Goal: Task Accomplishment & Management: Understand process/instructions

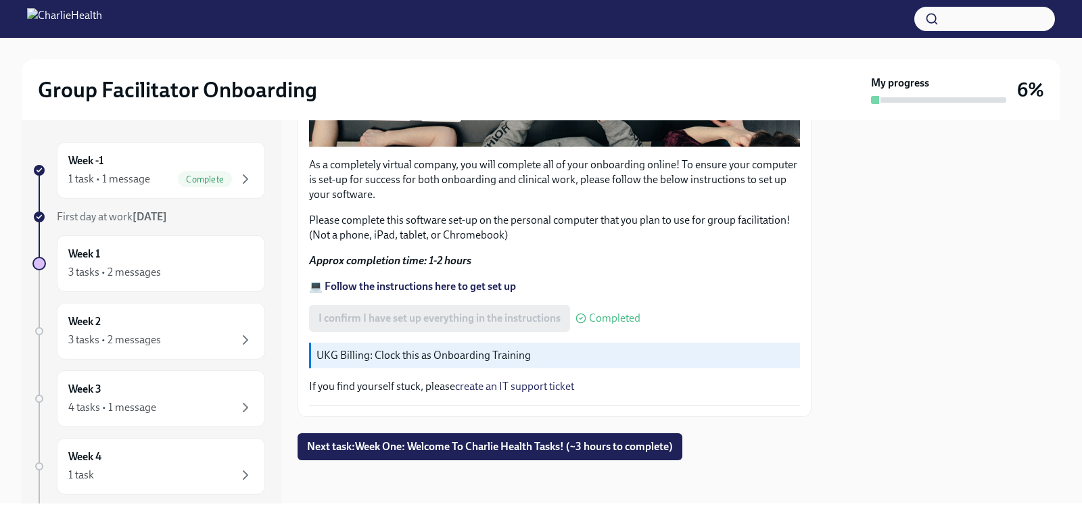
scroll to position [456, 0]
click at [385, 448] on span "Next task : Week One: Welcome To Charlie Health Tasks! (~3 hours to complete)" at bounding box center [490, 447] width 366 height 14
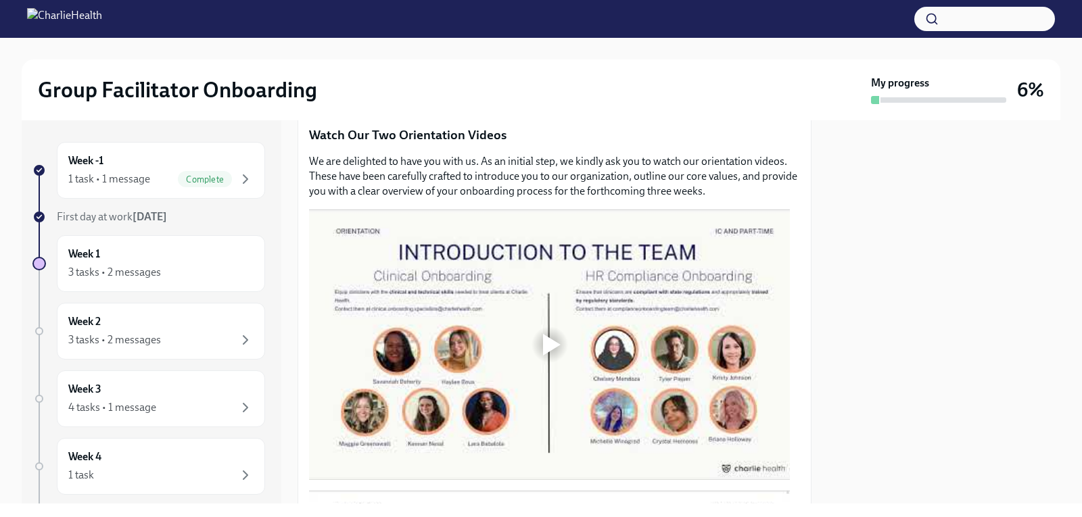
scroll to position [609, 0]
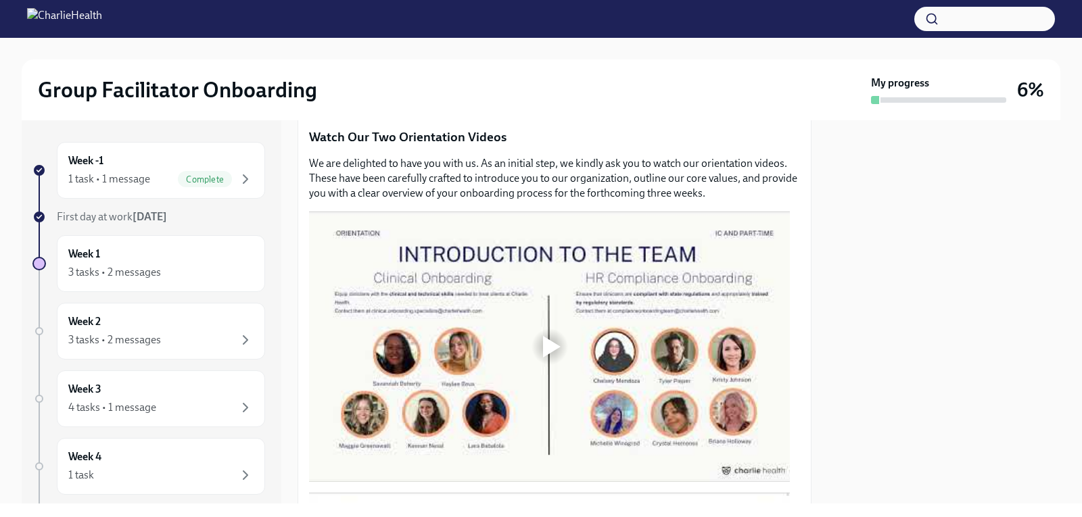
click at [548, 342] on div at bounding box center [552, 347] width 18 height 22
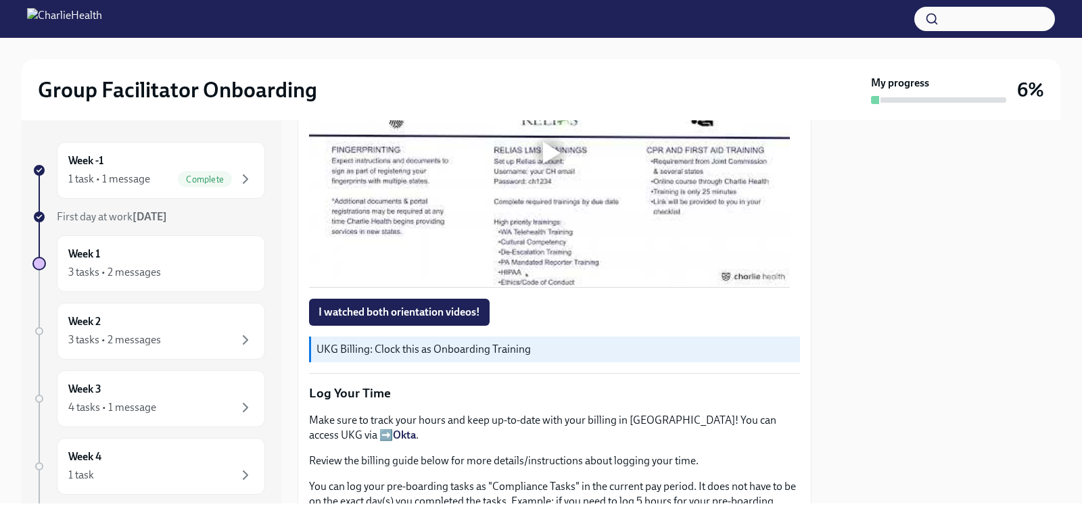
scroll to position [1014, 0]
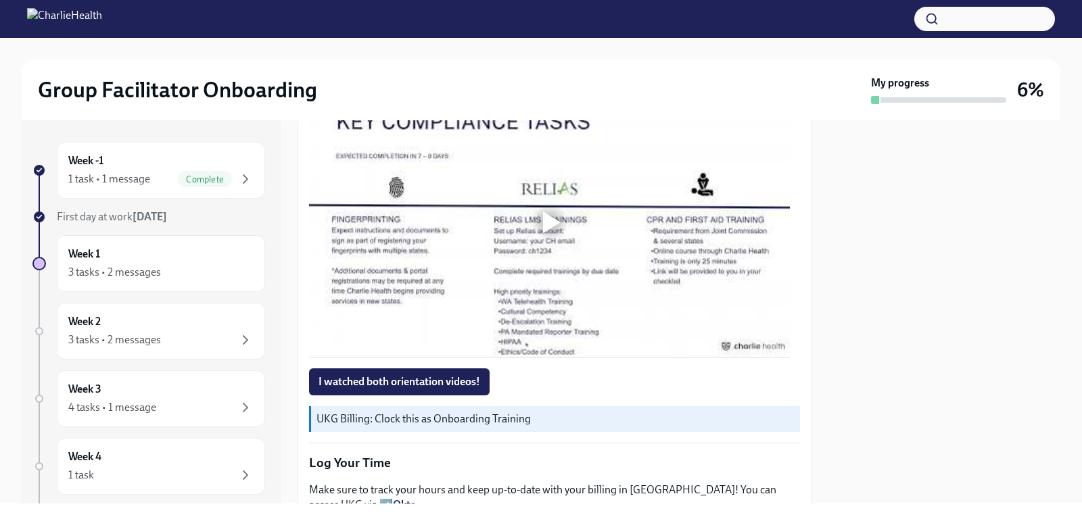
click at [557, 218] on div at bounding box center [552, 223] width 18 height 22
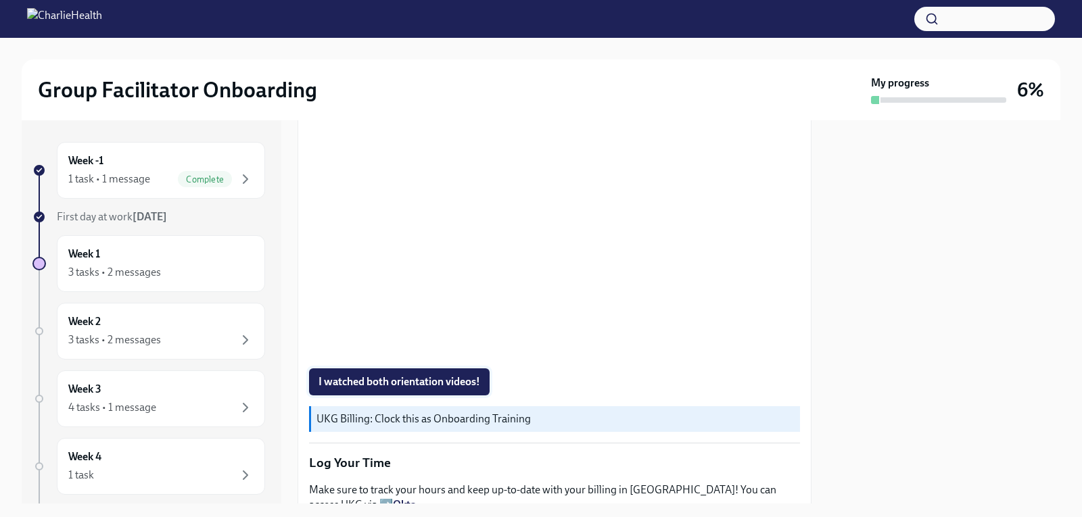
click at [358, 381] on span "I watched both orientation videos!" at bounding box center [399, 382] width 162 height 14
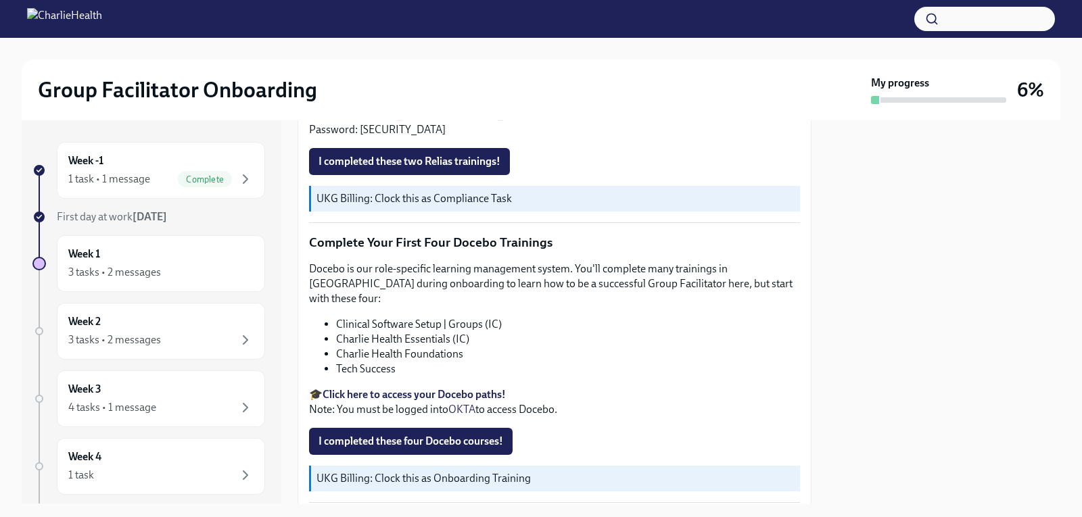
scroll to position [1758, 0]
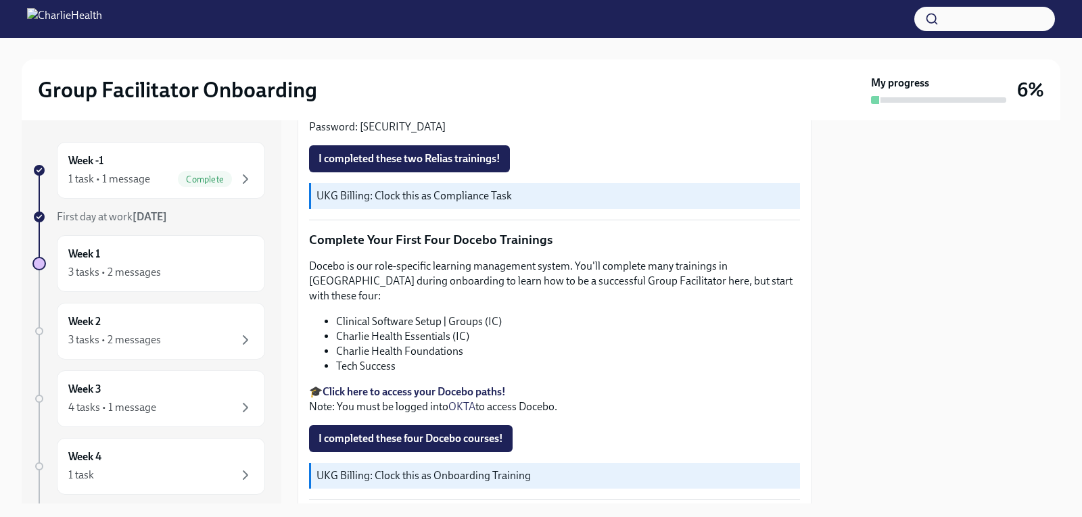
click at [420, 385] on strong "Click here to access your Docebo paths!" at bounding box center [414, 391] width 183 height 13
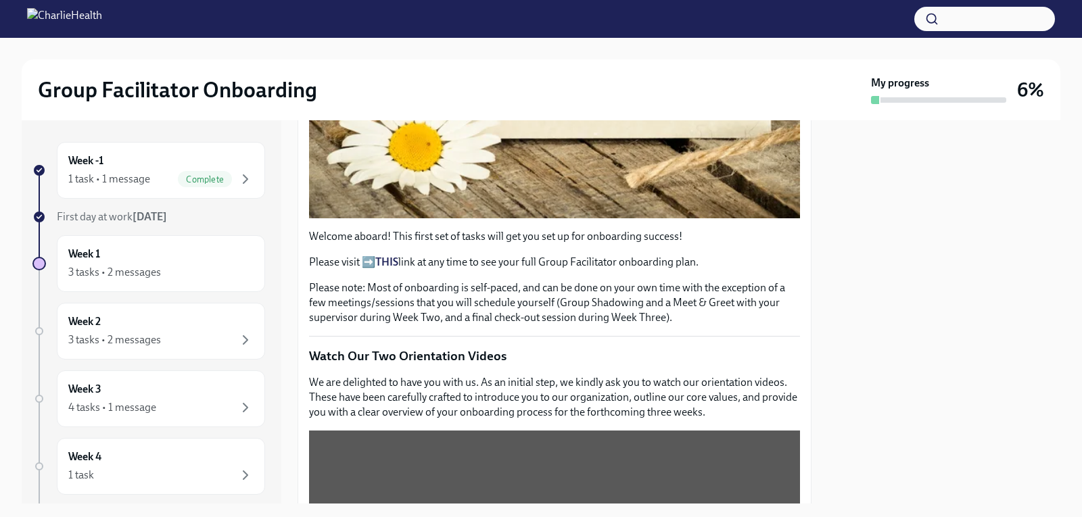
scroll to position [406, 0]
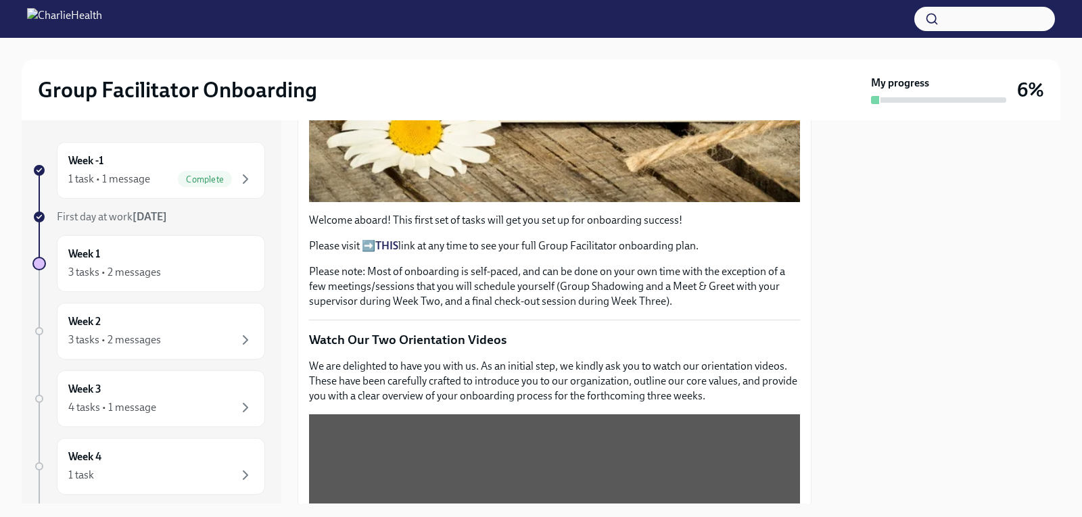
click at [392, 241] on strong "THIS" at bounding box center [386, 245] width 23 height 13
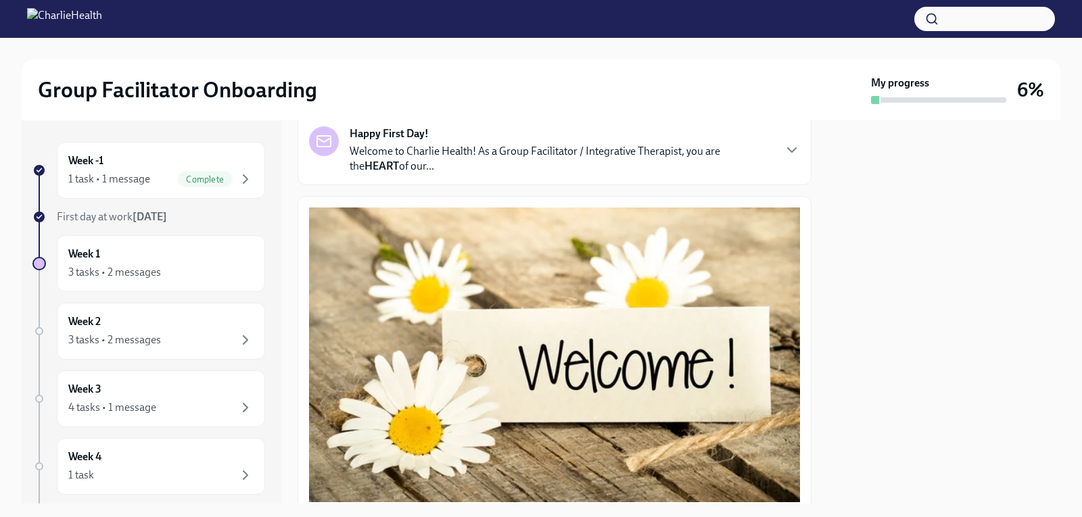
scroll to position [0, 0]
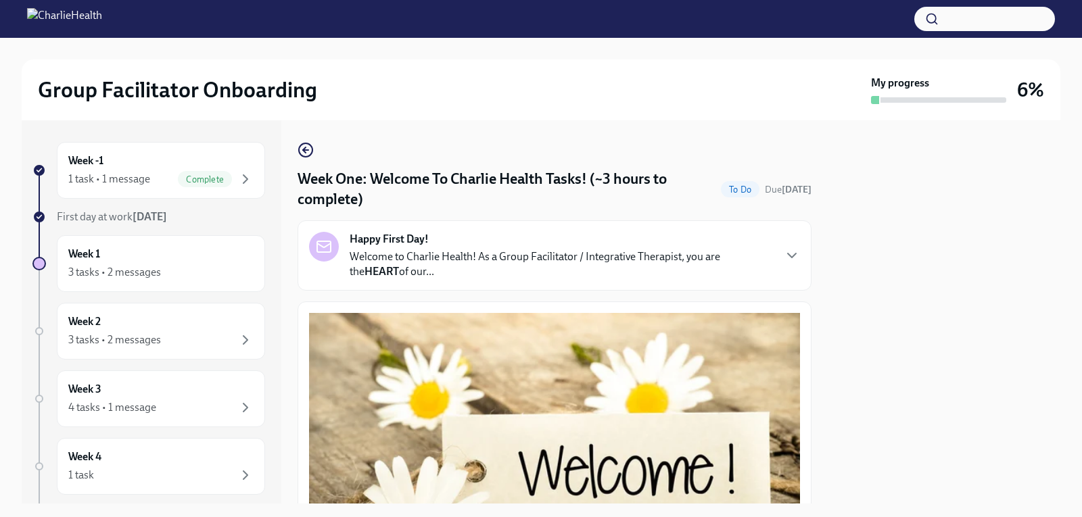
click at [784, 256] on icon "button" at bounding box center [792, 255] width 16 height 16
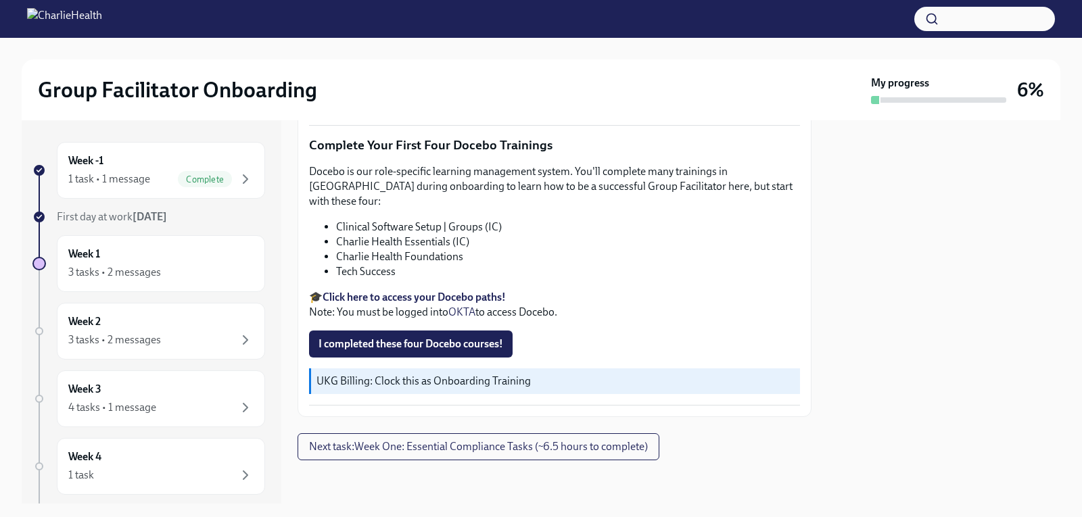
scroll to position [2367, 0]
click at [470, 318] on link "OKTA" at bounding box center [461, 312] width 27 height 13
